Goal: Task Accomplishment & Management: Use online tool/utility

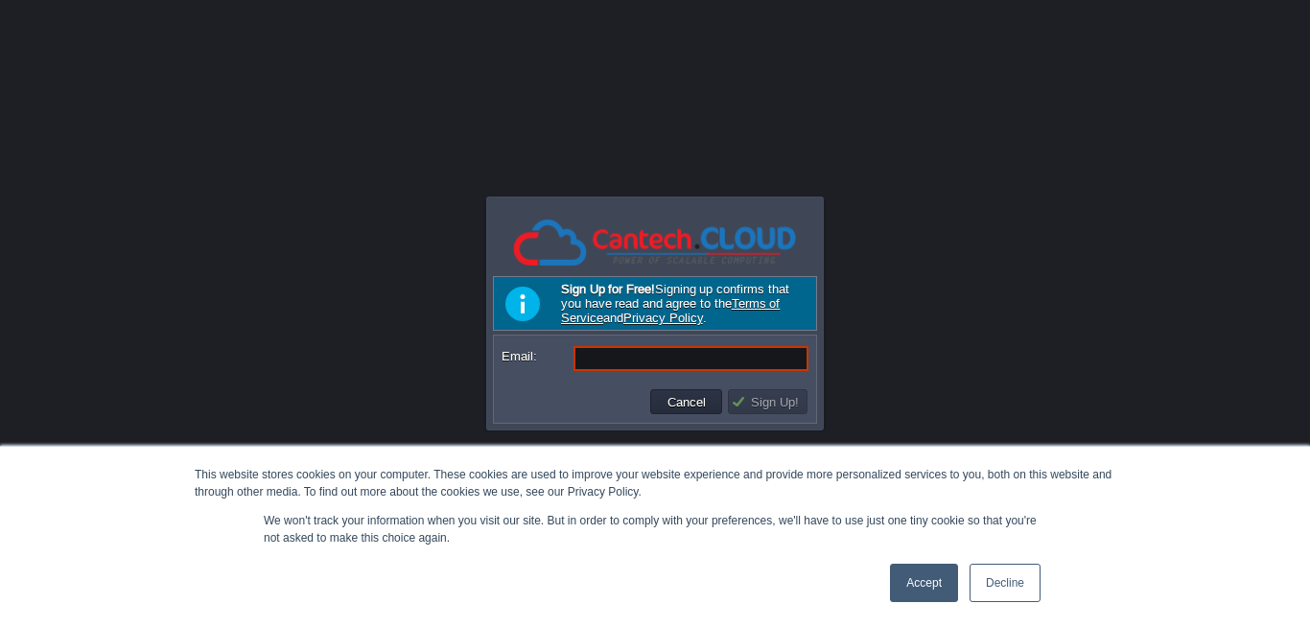
click at [935, 593] on link "Accept" at bounding box center [924, 583] width 68 height 38
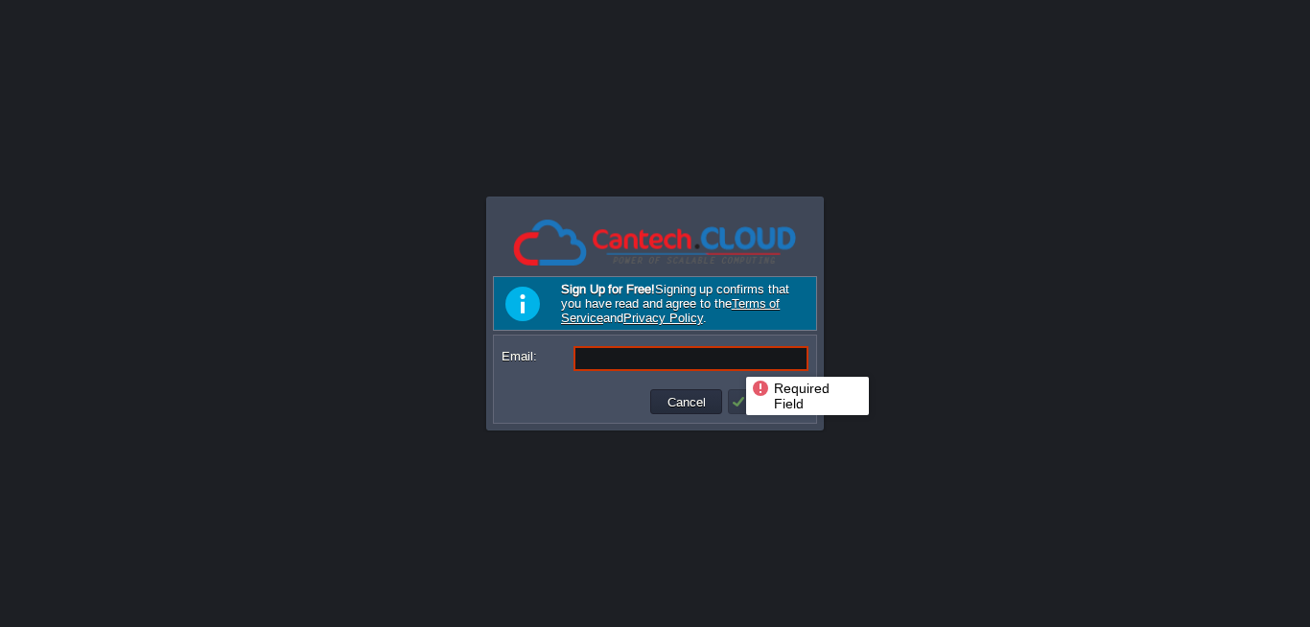
click at [732, 360] on input "Email:" at bounding box center [691, 358] width 235 height 25
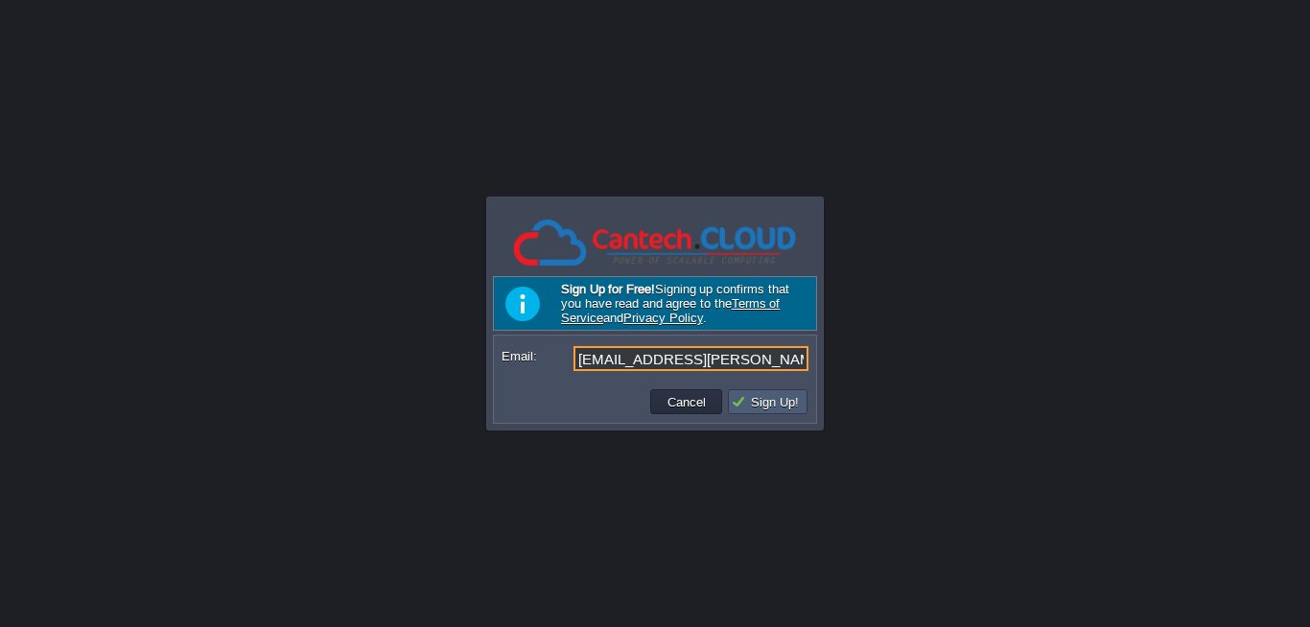
type input "[EMAIL_ADDRESS][PERSON_NAME][DOMAIN_NAME]"
click at [747, 409] on button "Sign Up!" at bounding box center [768, 401] width 74 height 17
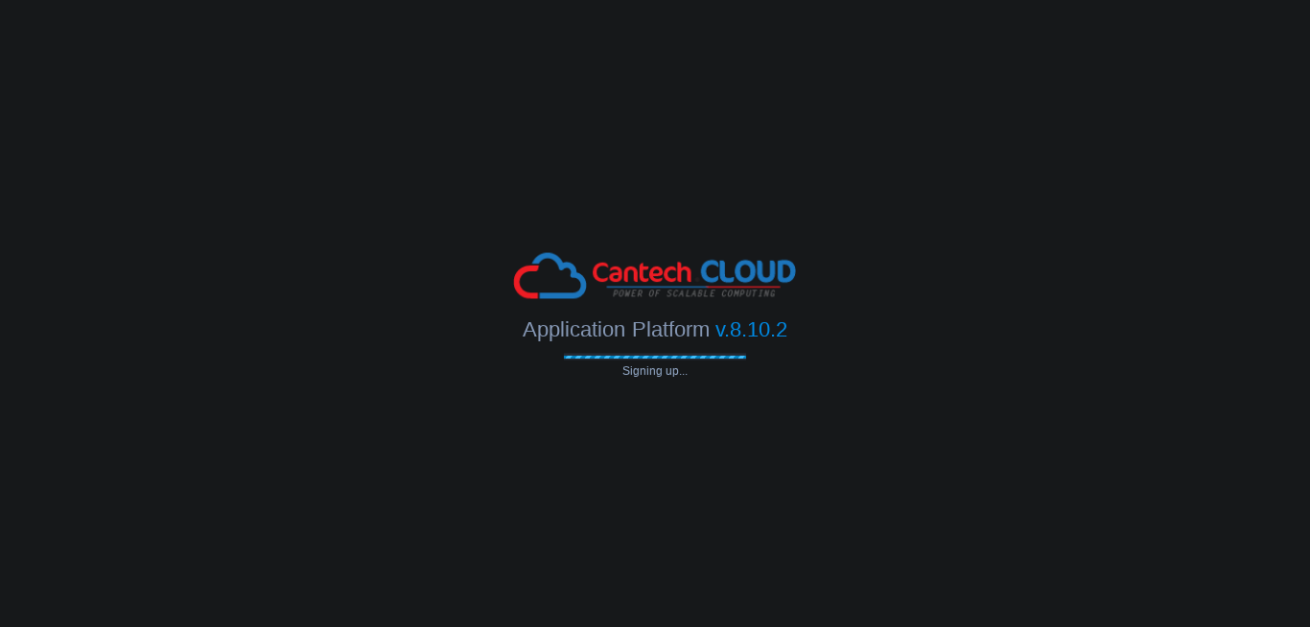
type input "[EMAIL_ADDRESS][PERSON_NAME][DOMAIN_NAME]"
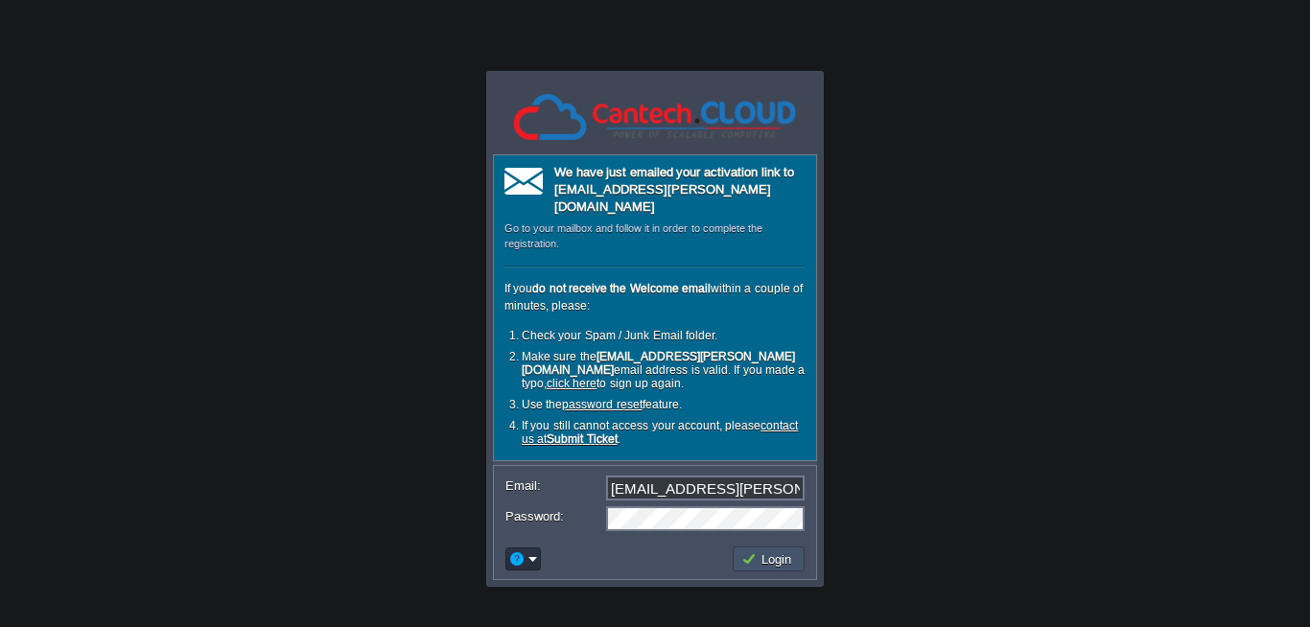
click at [775, 551] on button "Login" at bounding box center [769, 559] width 56 height 17
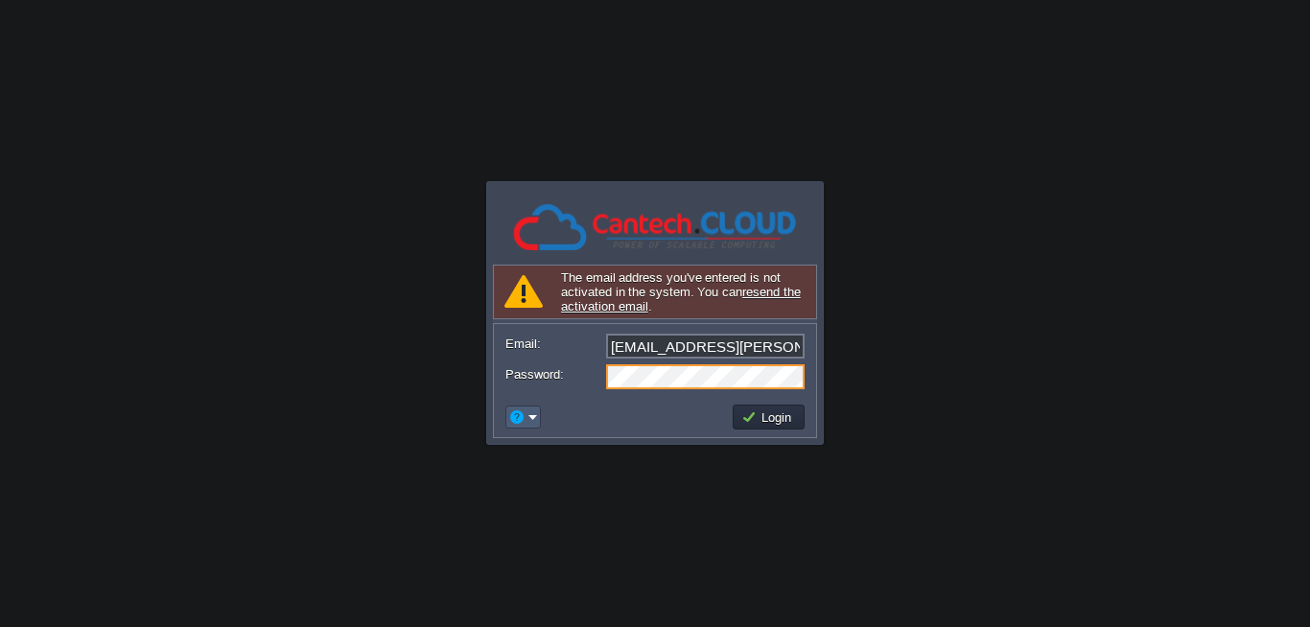
click at [522, 411] on button "button" at bounding box center [516, 417] width 17 height 17
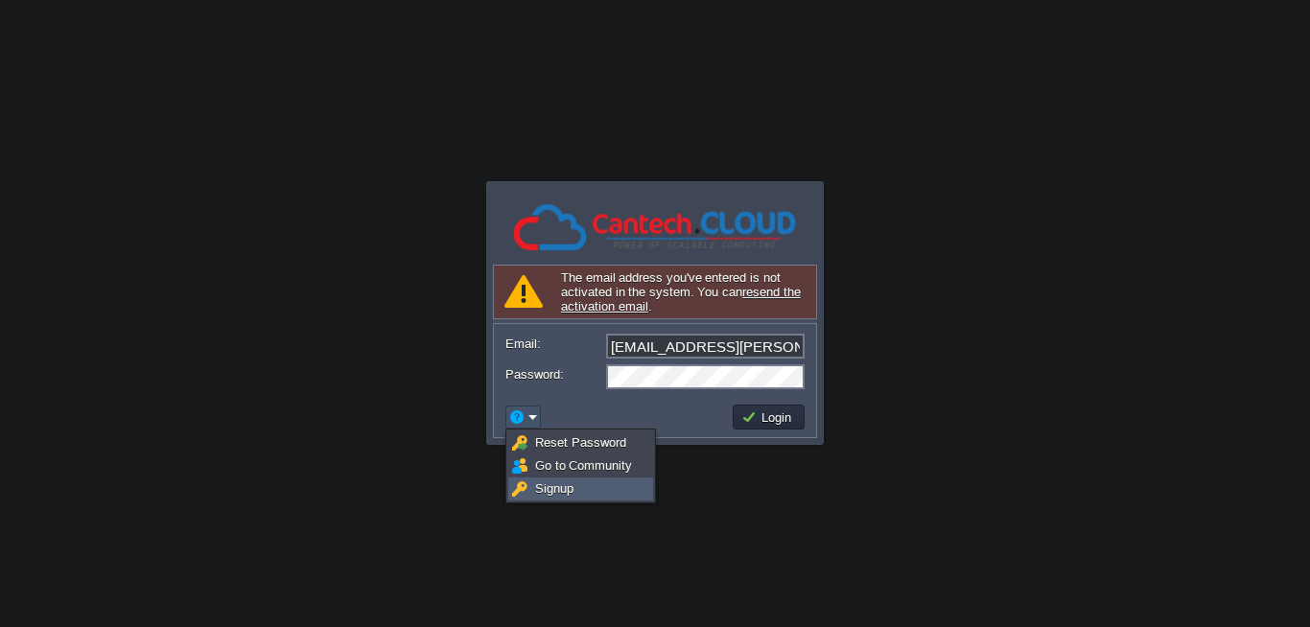
click at [564, 488] on span "Signup" at bounding box center [554, 489] width 38 height 14
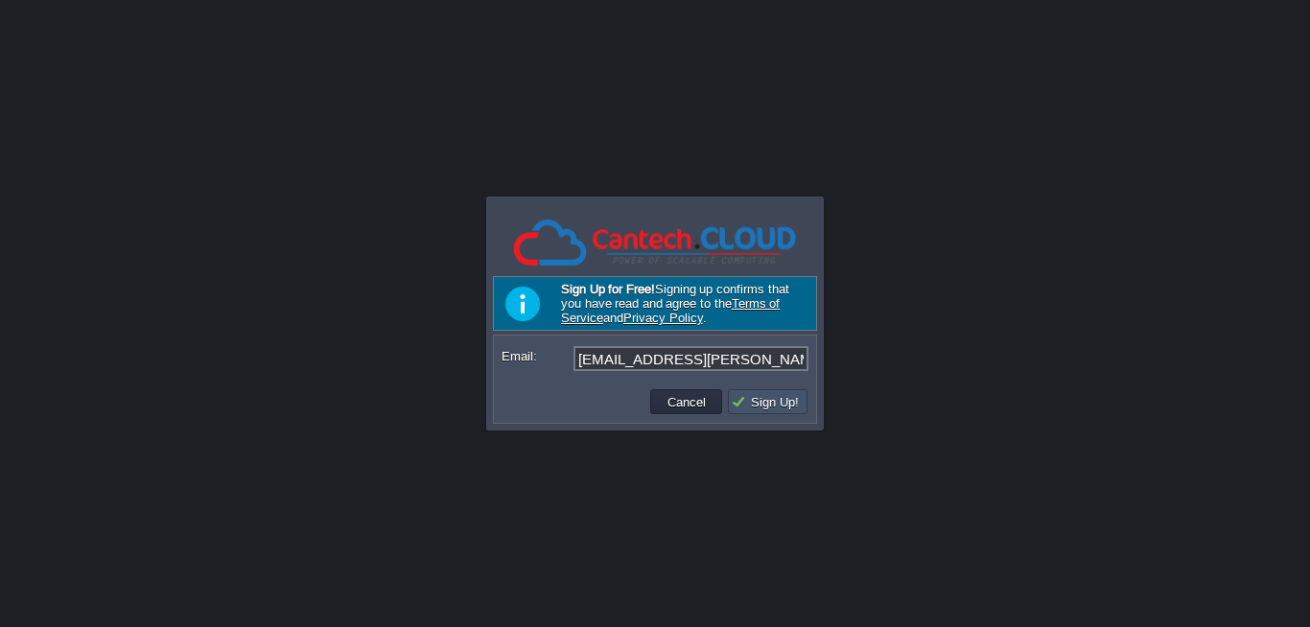
click at [787, 402] on button "Sign Up!" at bounding box center [768, 401] width 74 height 17
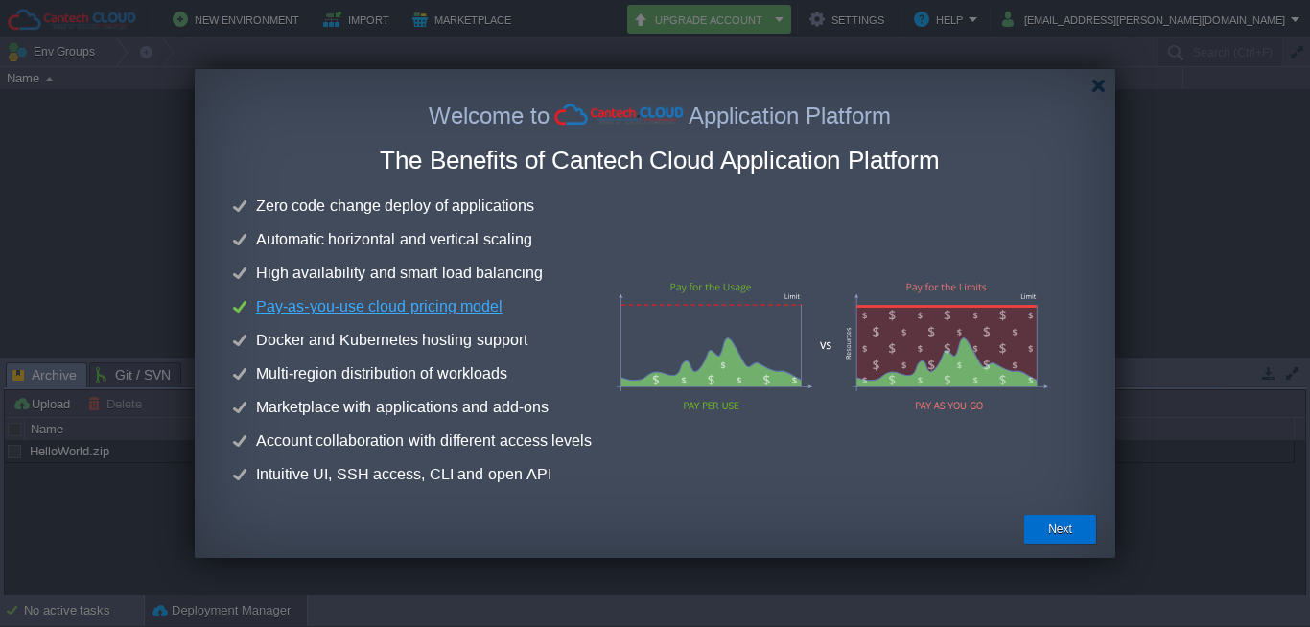
click at [1056, 524] on button "Next" at bounding box center [1060, 529] width 24 height 19
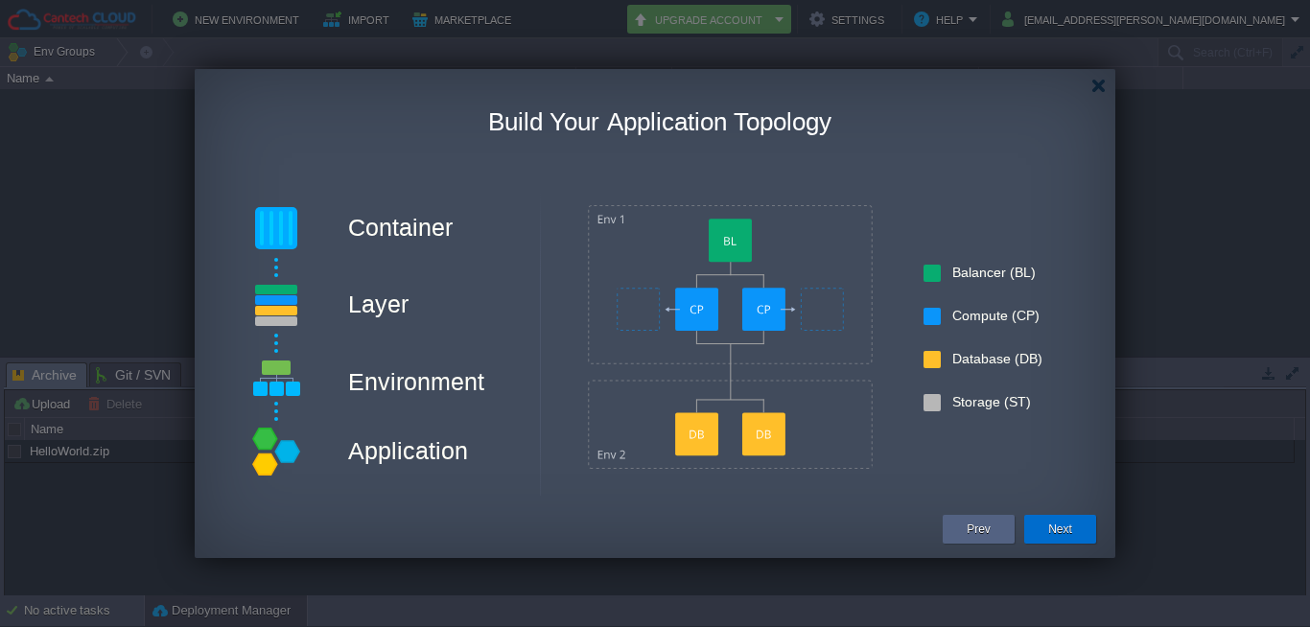
click at [1059, 526] on button "Next" at bounding box center [1060, 529] width 24 height 19
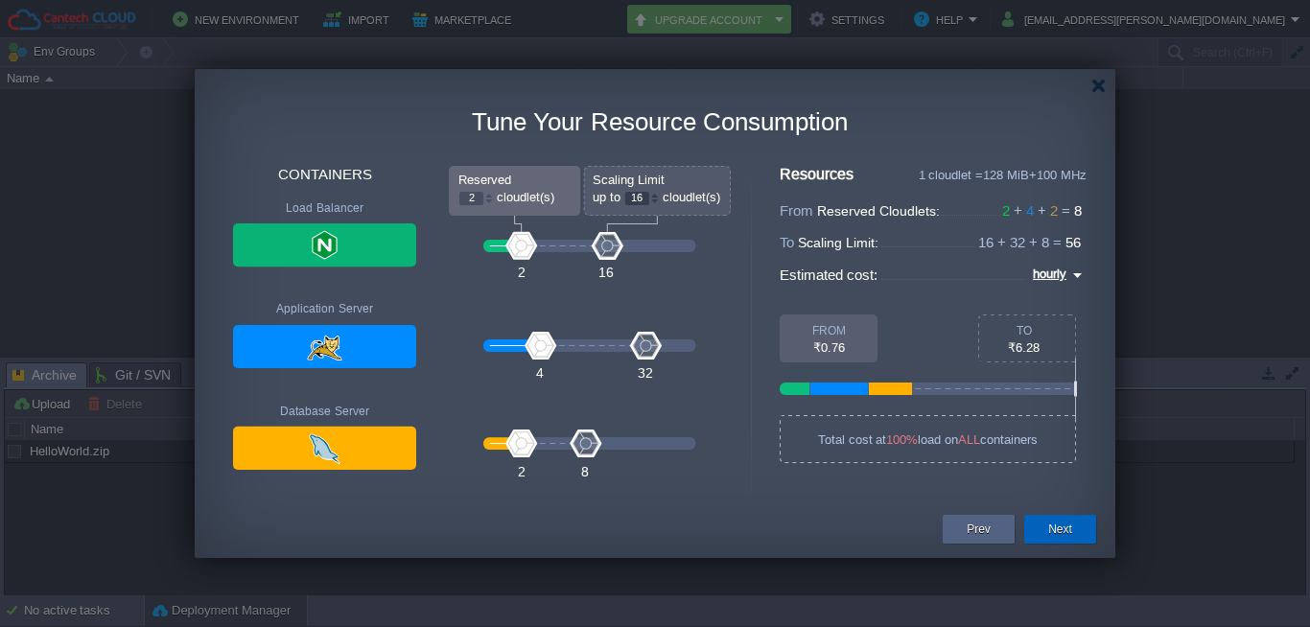
click at [1060, 531] on button "Next" at bounding box center [1060, 529] width 24 height 19
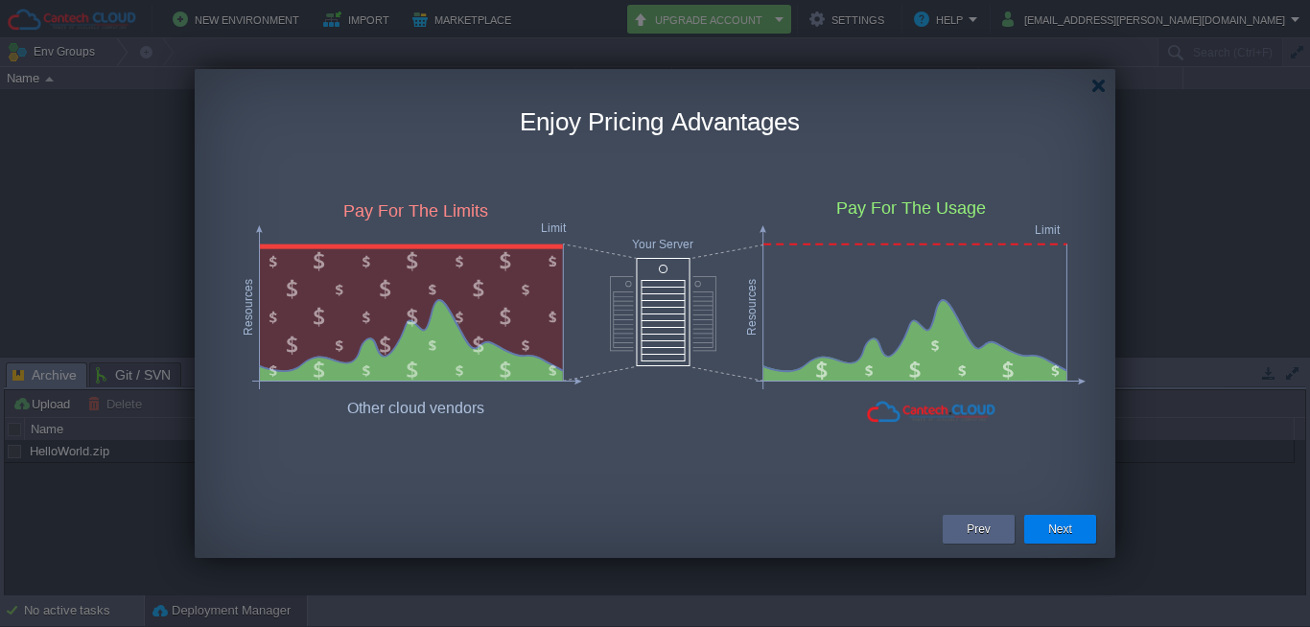
click at [1066, 529] on button "Next" at bounding box center [1060, 529] width 24 height 19
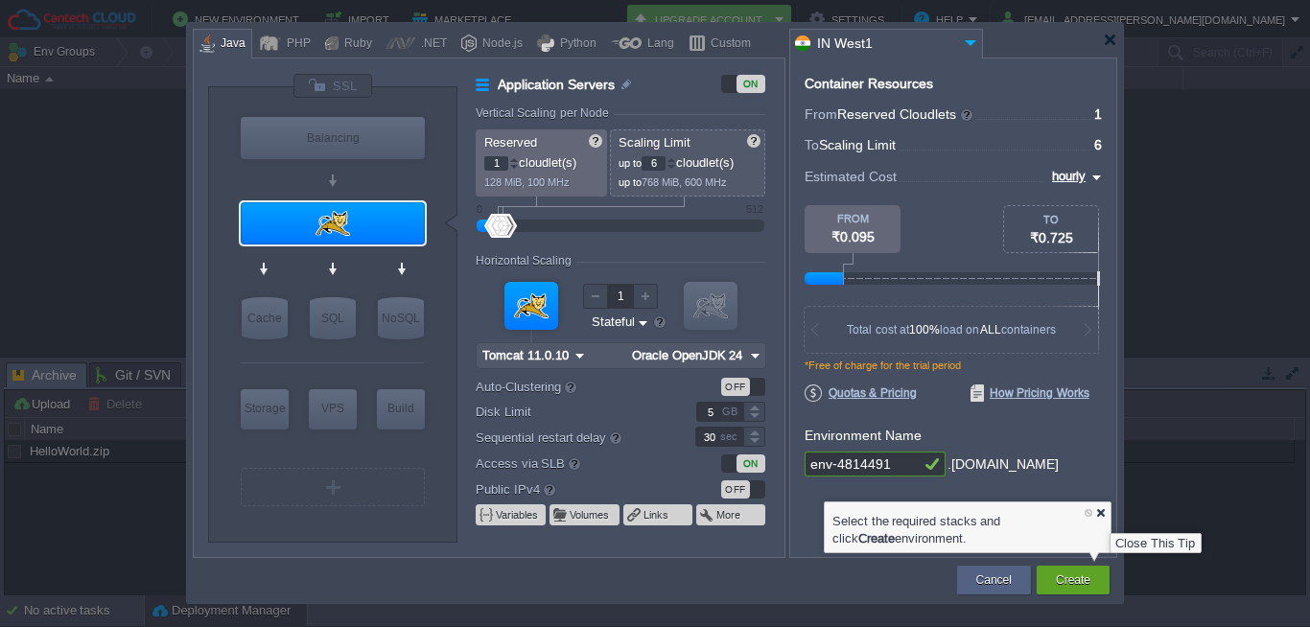
click at [1095, 515] on div at bounding box center [1100, 512] width 12 height 12
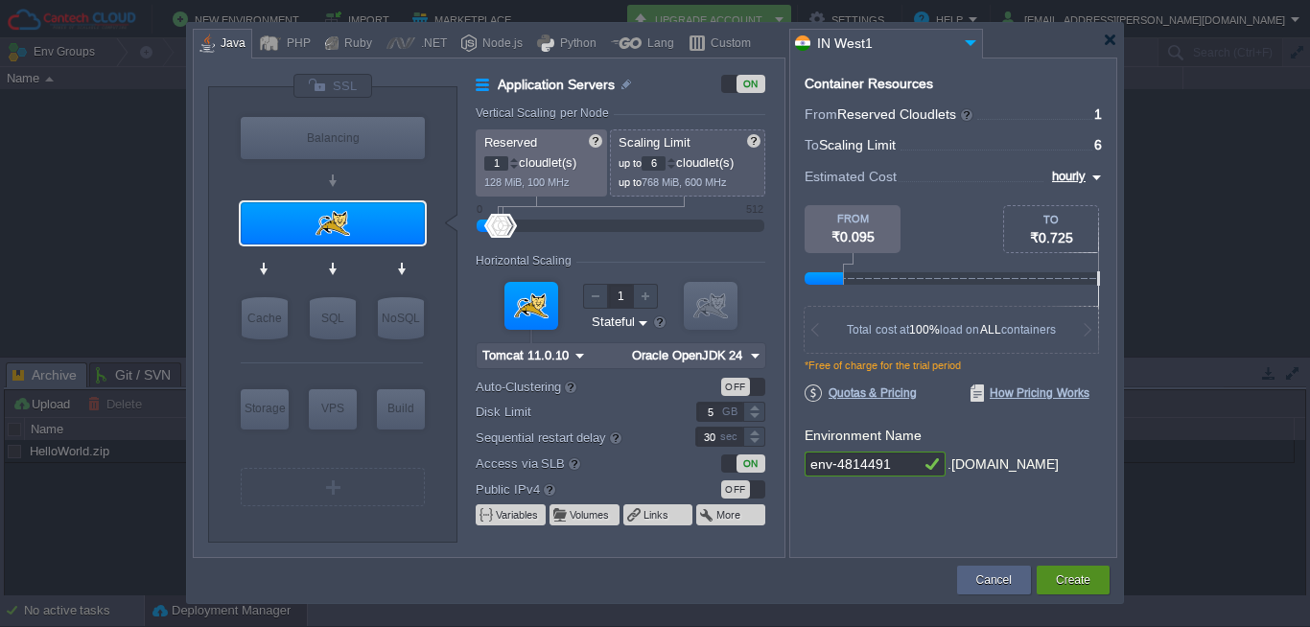
click at [1075, 581] on button "Create" at bounding box center [1073, 580] width 35 height 19
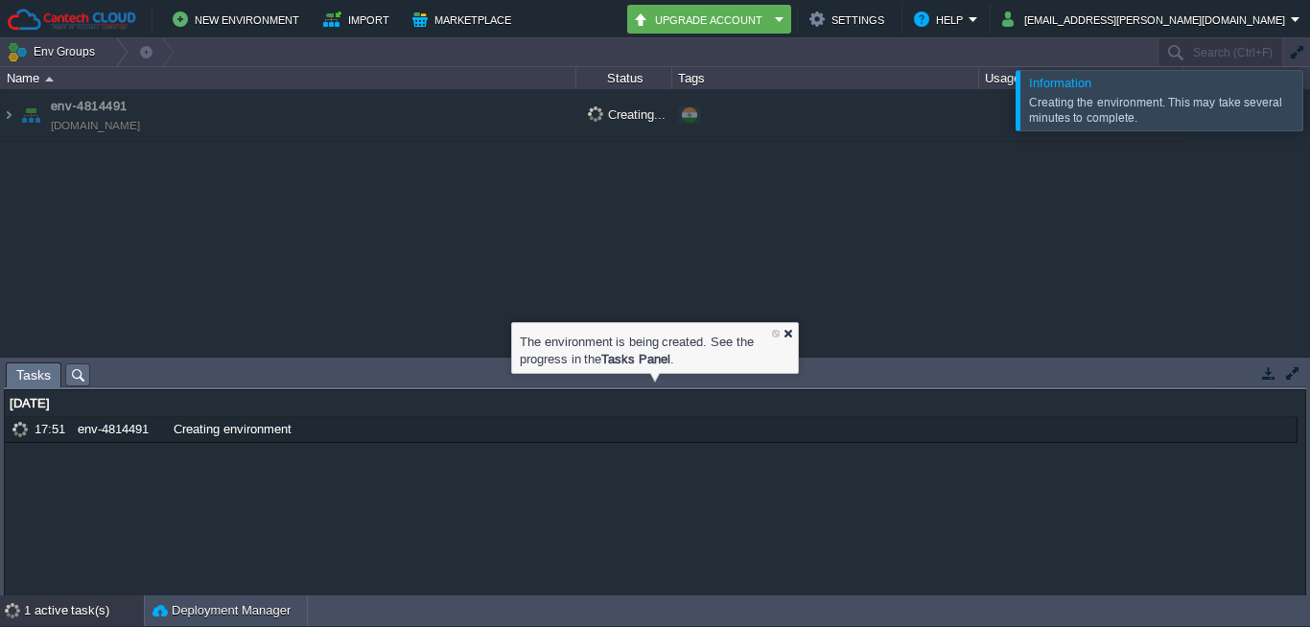
click at [787, 335] on div at bounding box center [788, 333] width 12 height 12
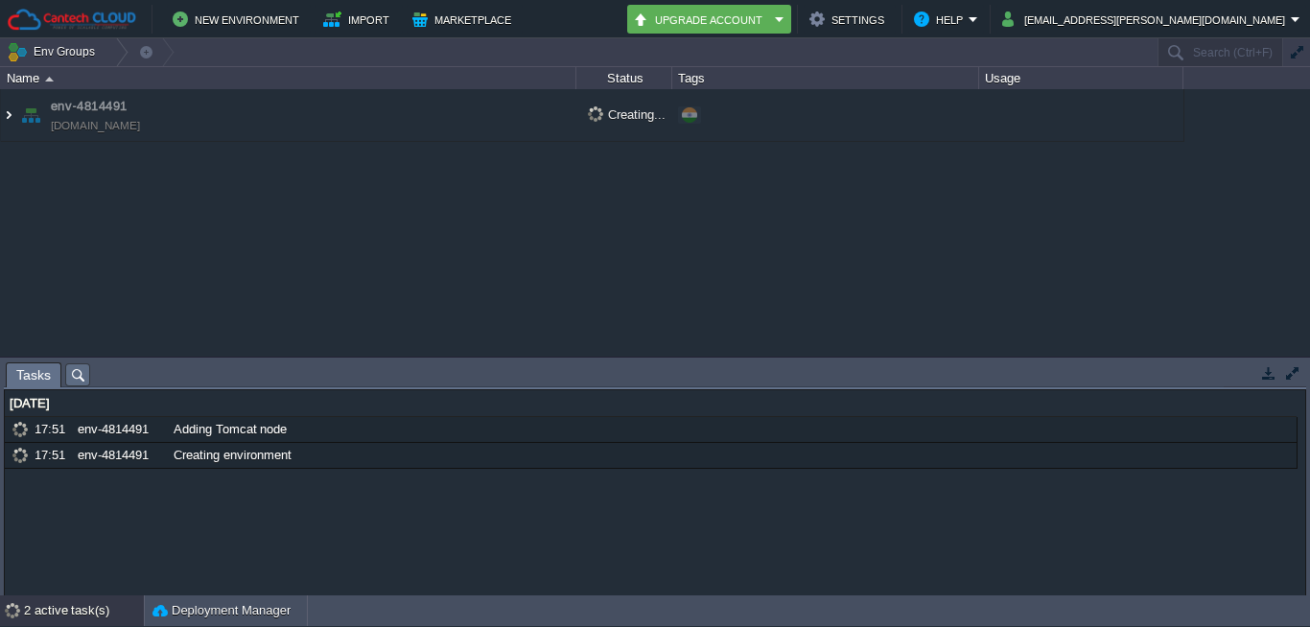
click at [6, 120] on img at bounding box center [8, 115] width 15 height 52
click at [118, 123] on span "[DOMAIN_NAME]" at bounding box center [95, 125] width 89 height 19
click at [769, 23] on button "Upgrade Account" at bounding box center [701, 19] width 136 height 23
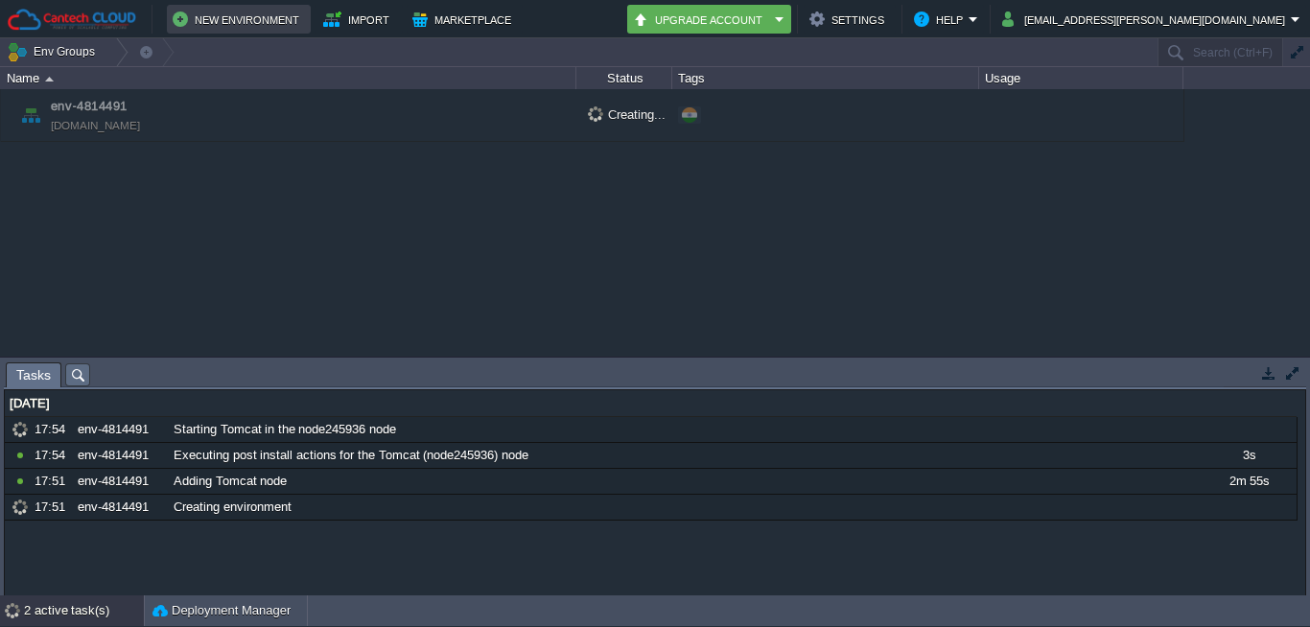
click at [251, 21] on button "New Environment" at bounding box center [239, 19] width 132 height 23
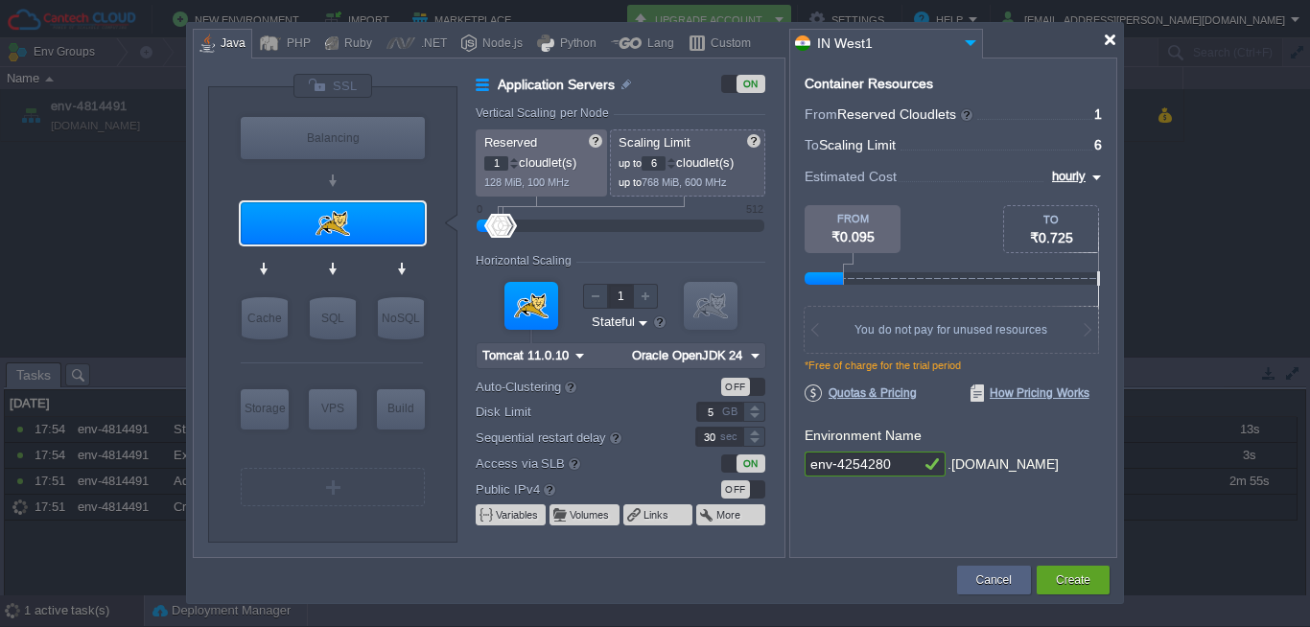
click at [1106, 42] on div at bounding box center [1110, 40] width 14 height 14
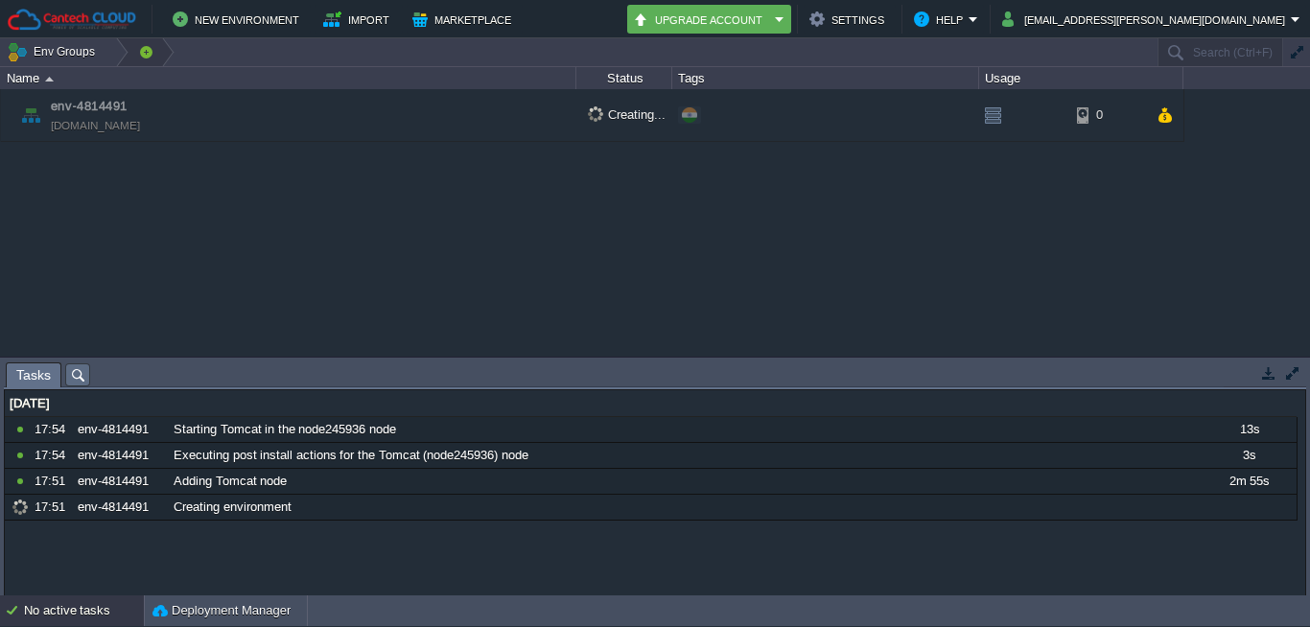
click at [153, 54] on div at bounding box center [162, 52] width 26 height 28
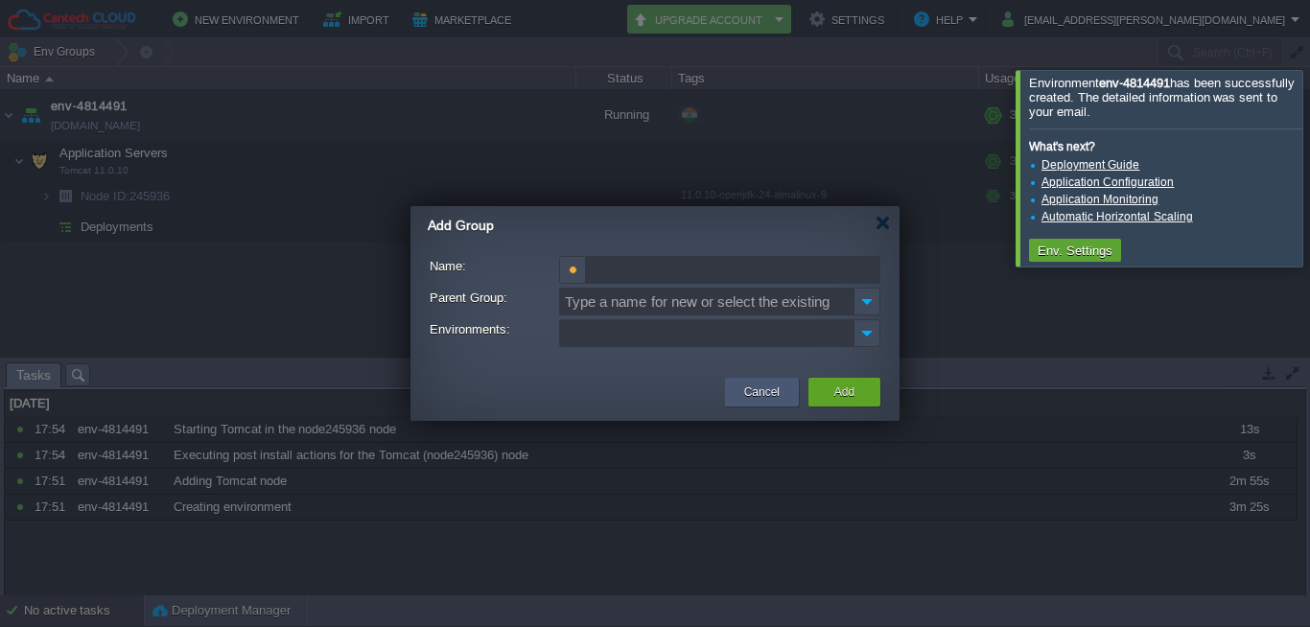
click at [757, 393] on button "Cancel" at bounding box center [761, 392] width 35 height 19
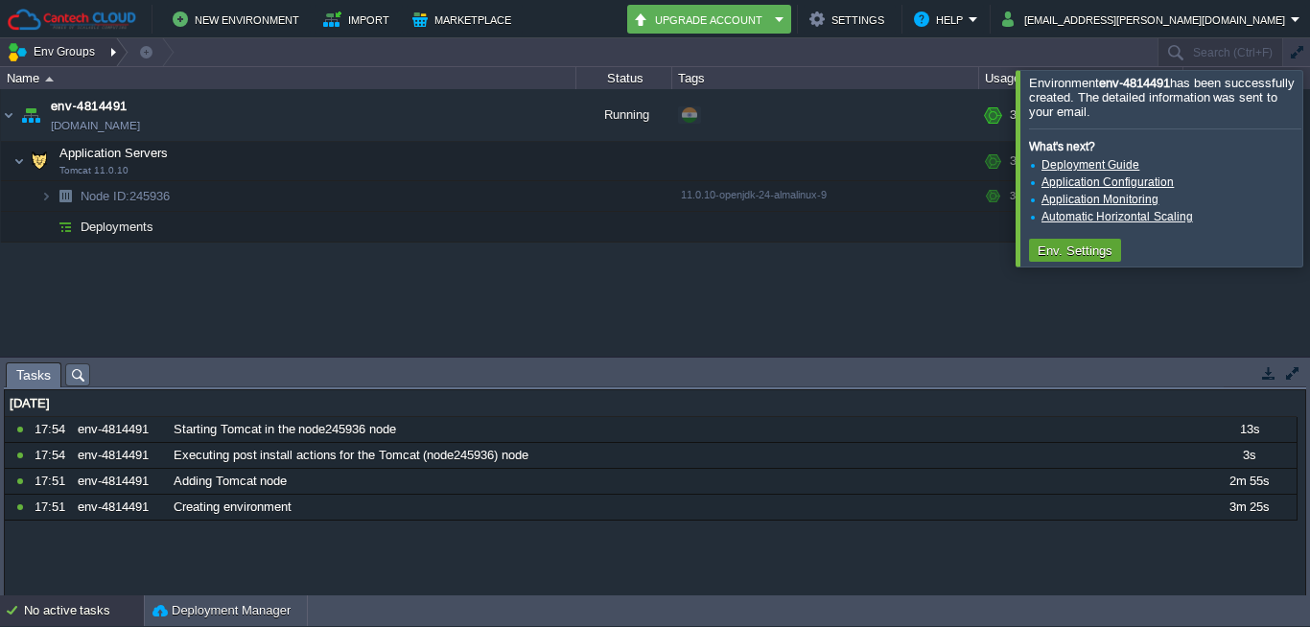
click at [59, 52] on button "Env Groups" at bounding box center [54, 51] width 95 height 27
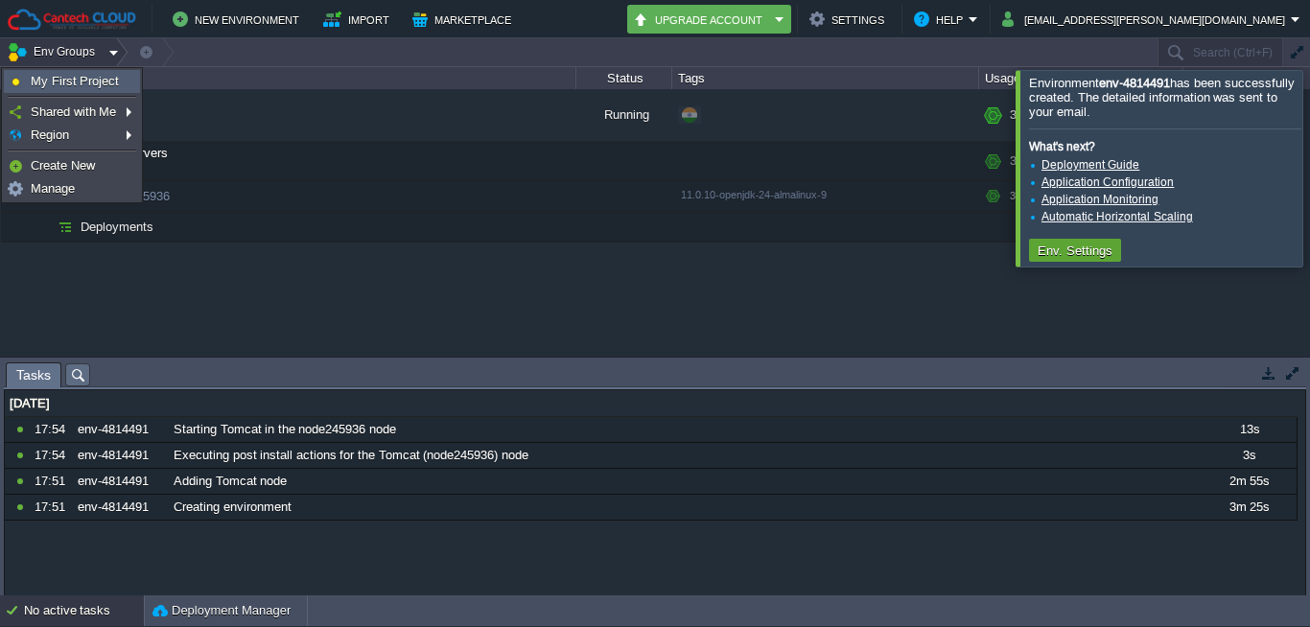
click at [73, 77] on span "My First Project" at bounding box center [75, 81] width 88 height 14
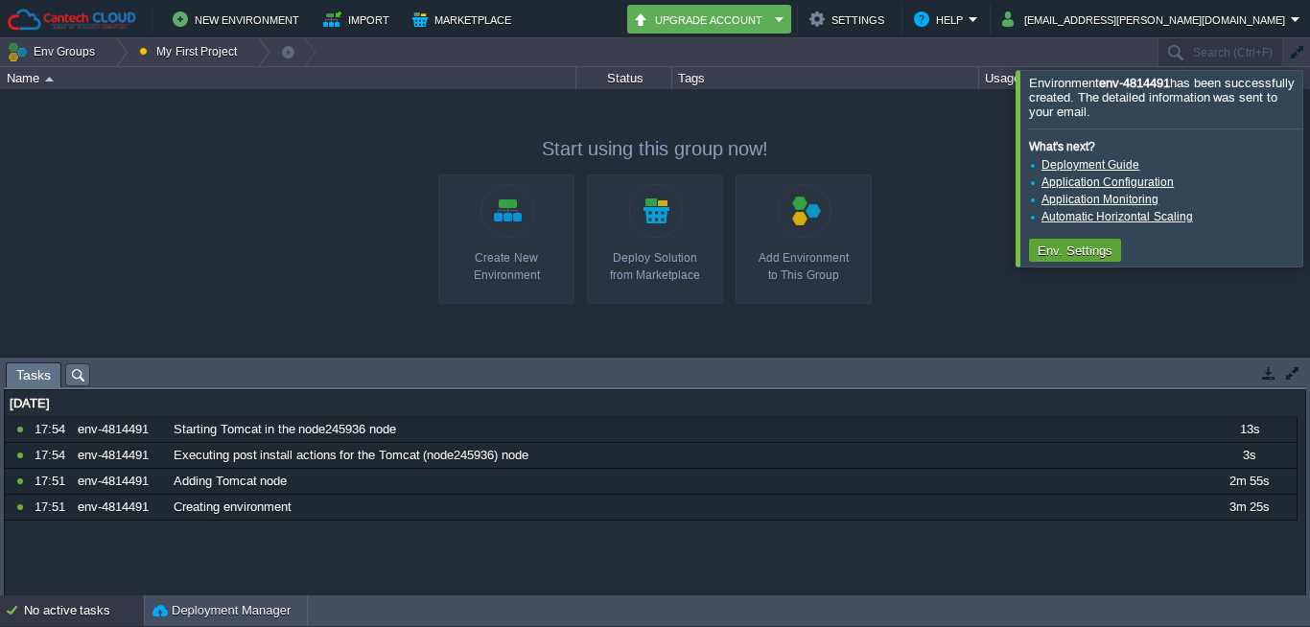
click at [1309, 171] on div at bounding box center [1333, 168] width 0 height 196
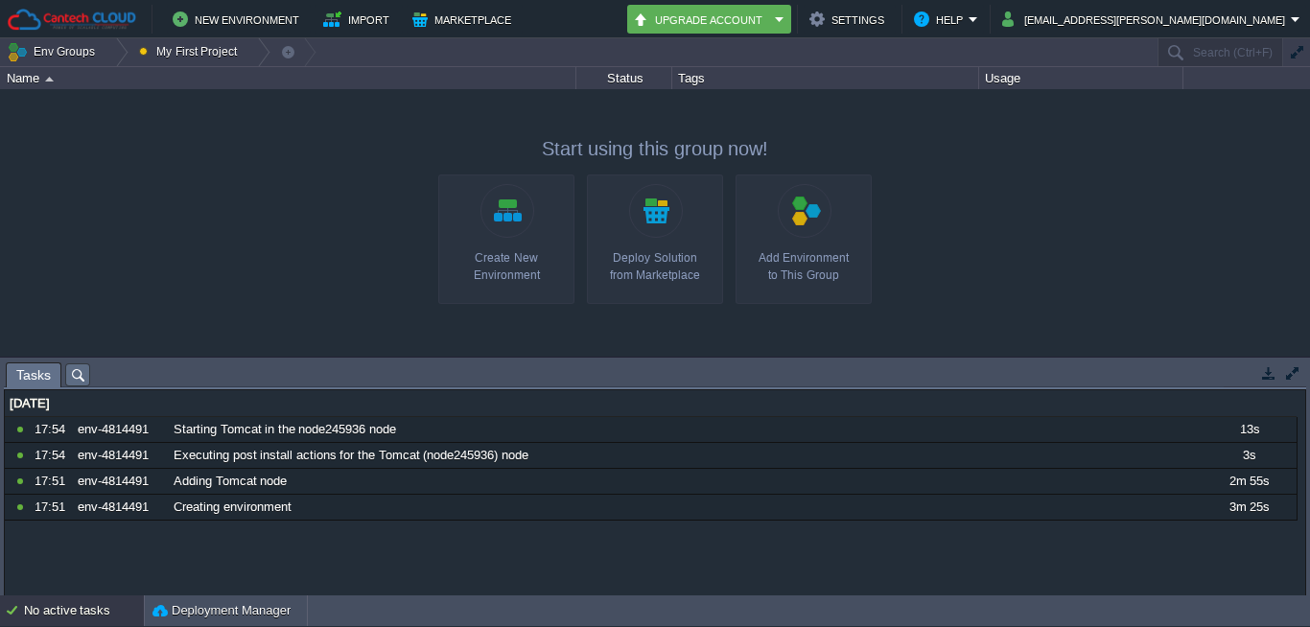
click at [1041, 218] on div "env-4814491 env-4814491.in1.cantechcloud.com Running + Add to Env Group RAM 14%…" at bounding box center [655, 223] width 1310 height 268
click at [890, 24] on button "Settings" at bounding box center [850, 19] width 81 height 23
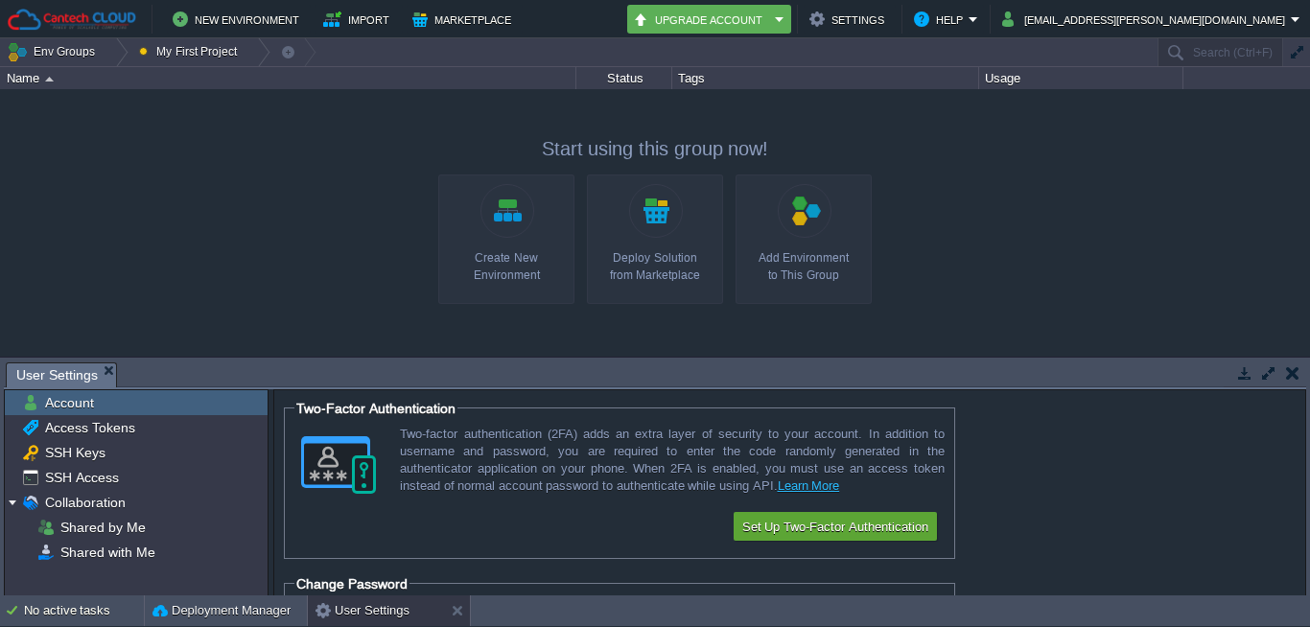
scroll to position [124, 0]
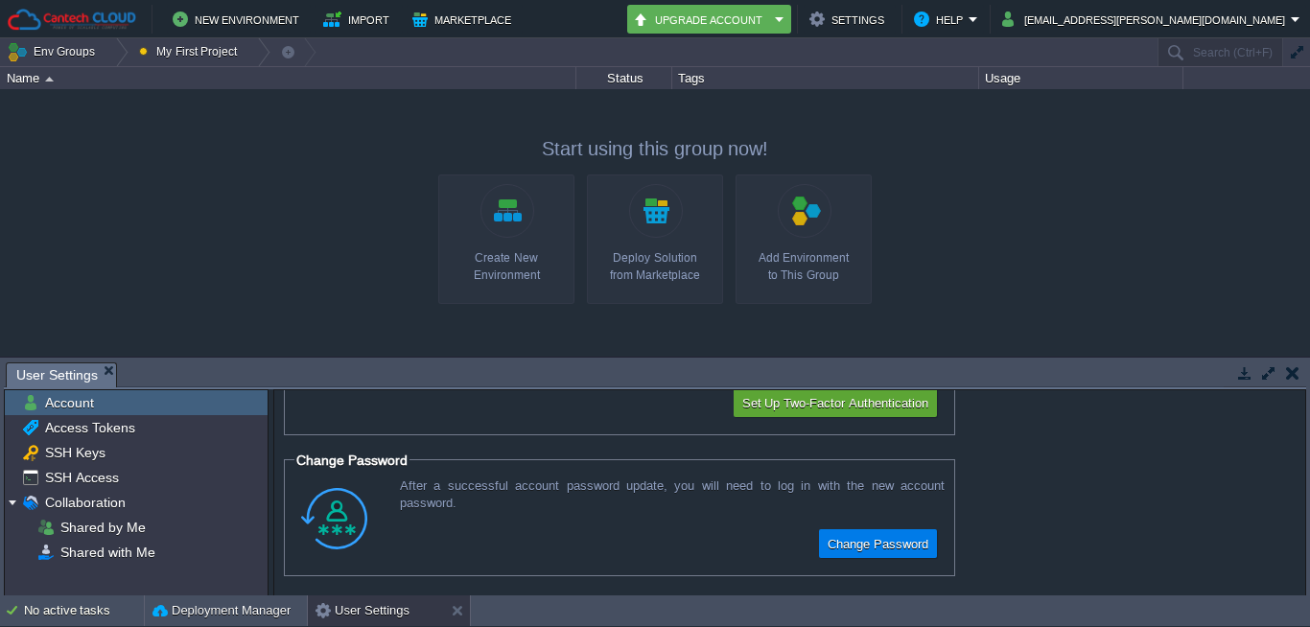
click at [70, 23] on img at bounding box center [72, 20] width 130 height 24
